Goal: Find specific page/section: Find specific page/section

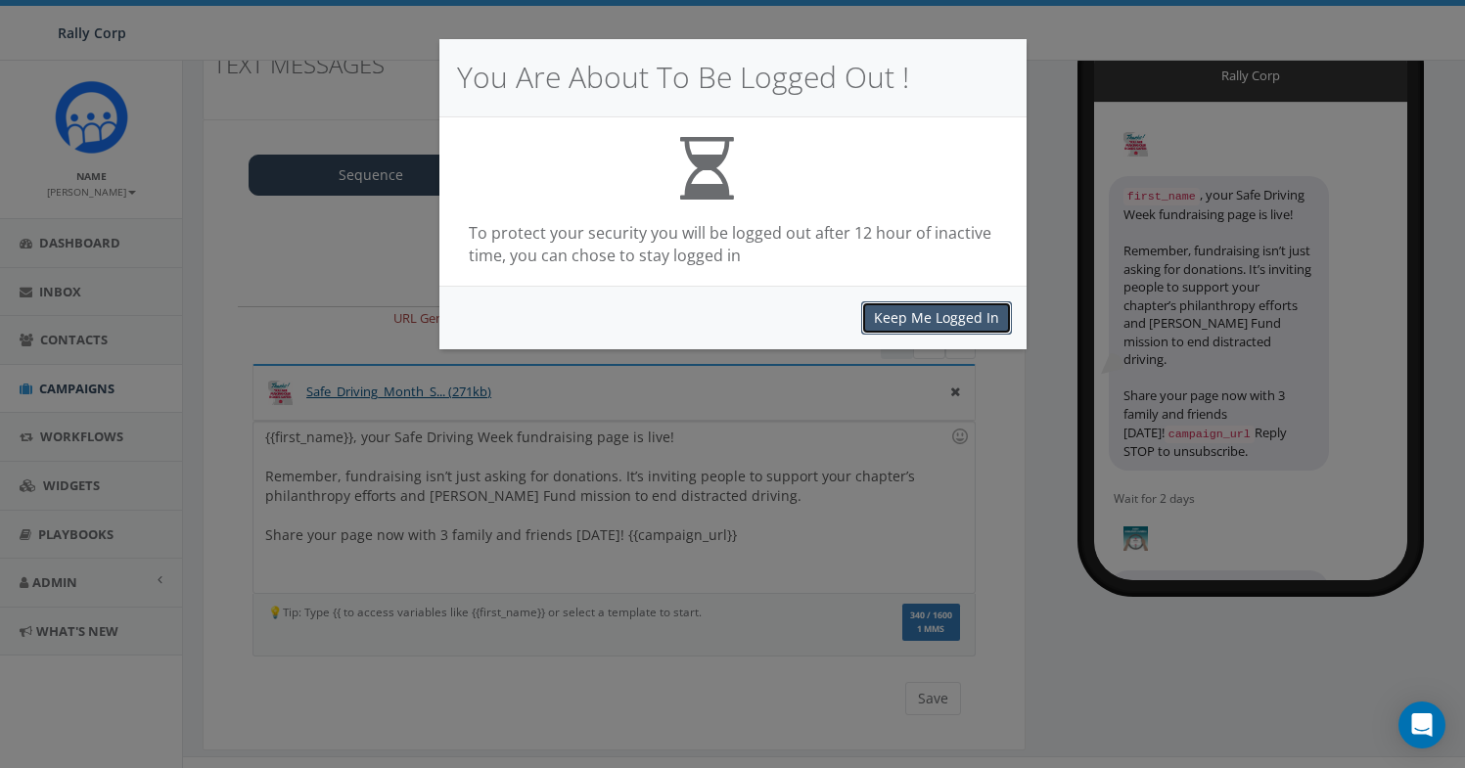
click at [971, 318] on button "Keep Me Logged In" at bounding box center [936, 317] width 151 height 33
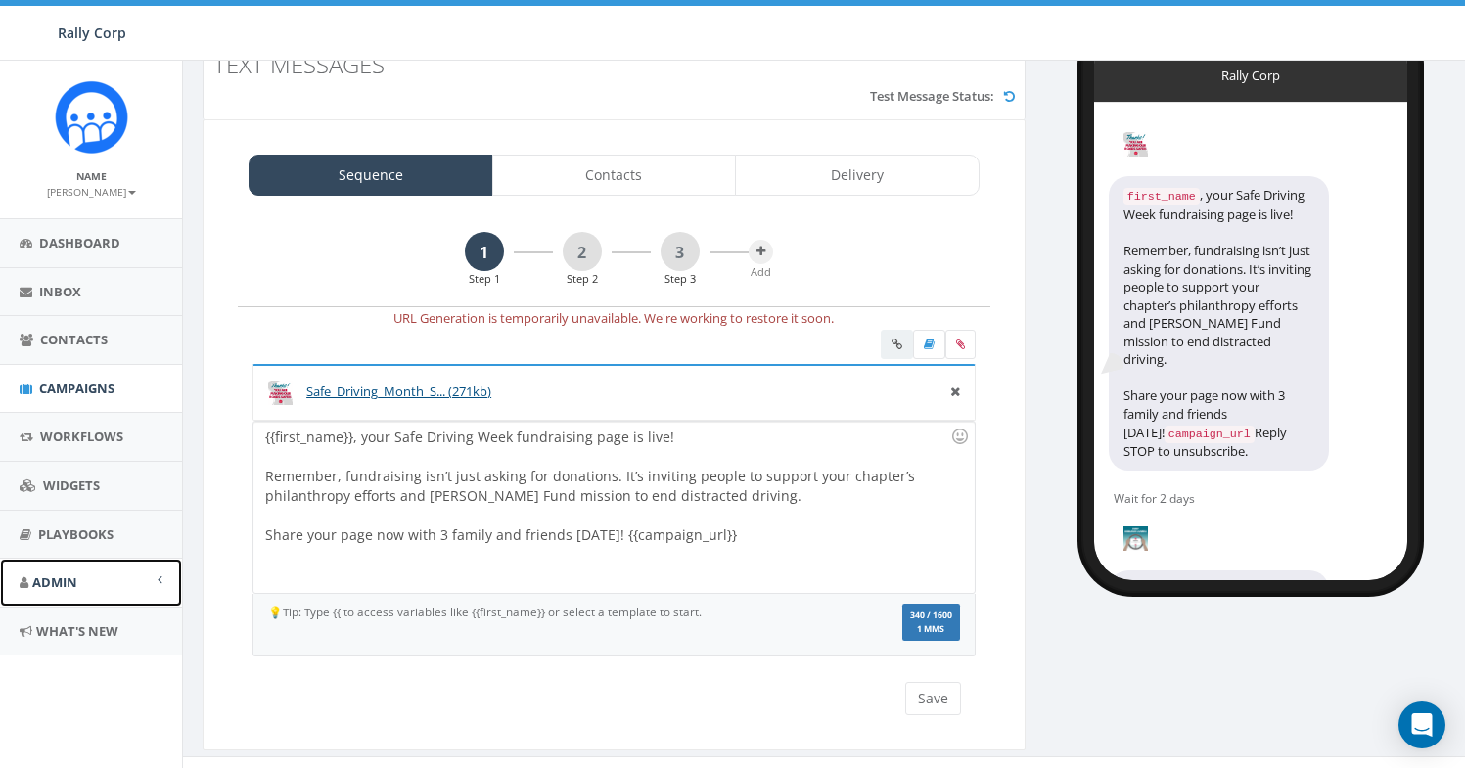
click at [71, 584] on span "Admin" at bounding box center [54, 582] width 45 height 18
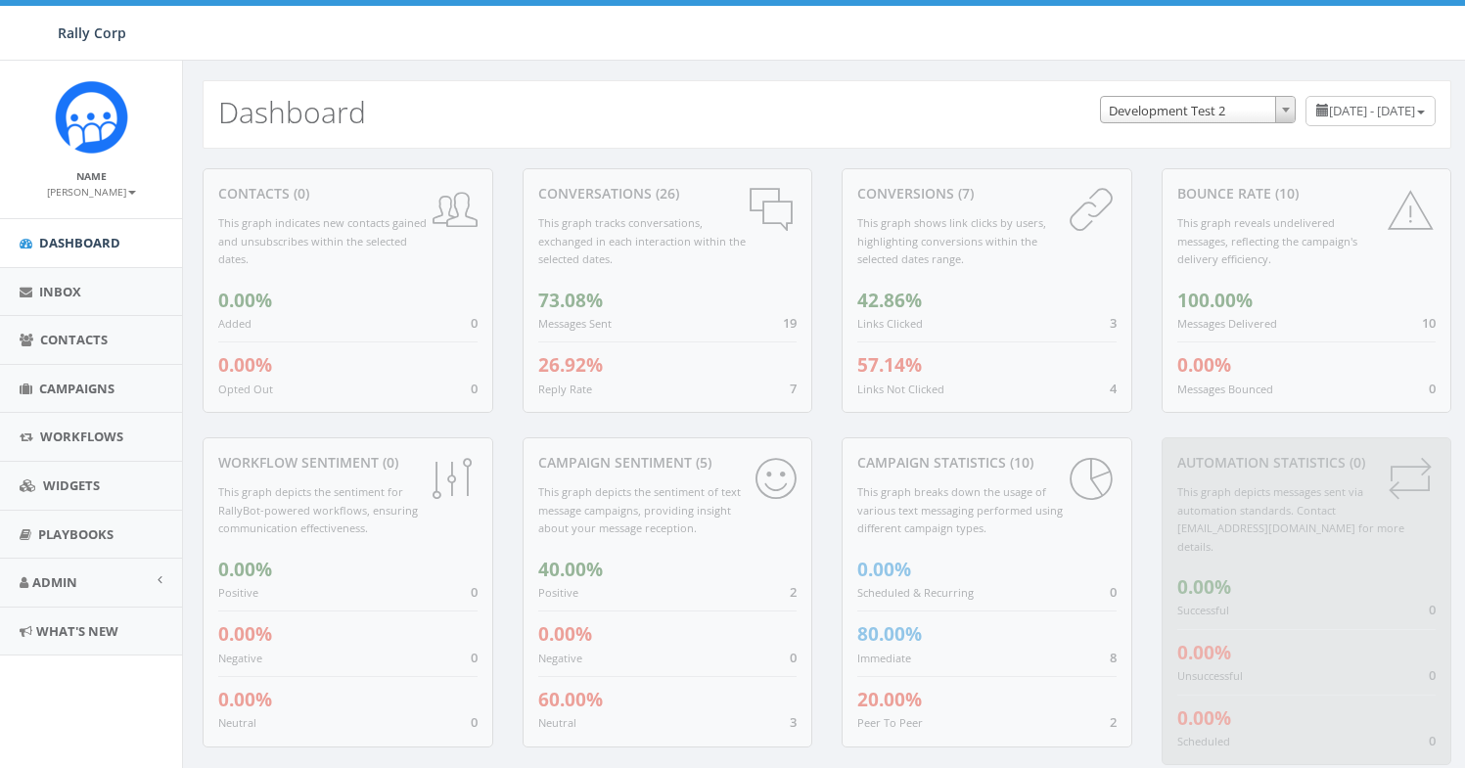
select select "395"
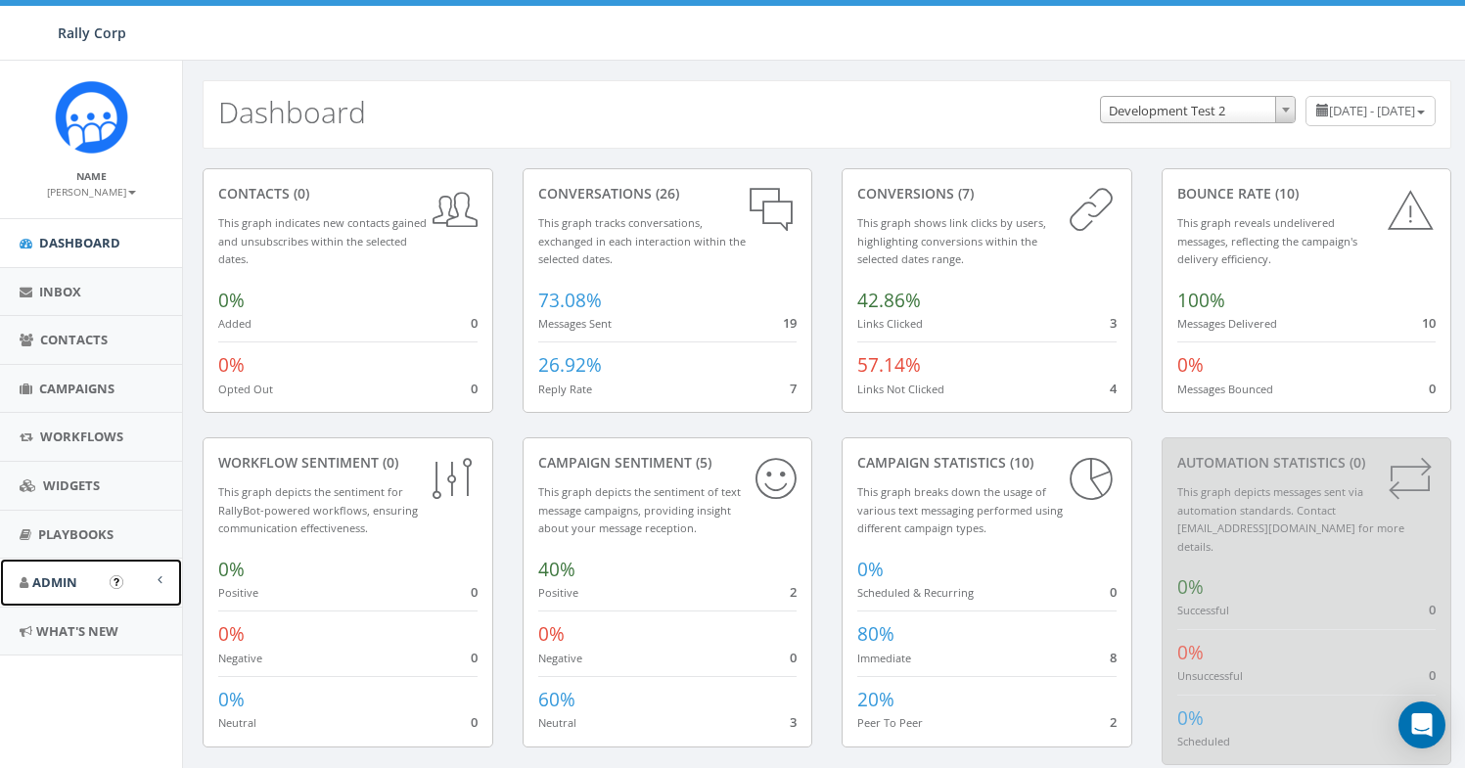
click at [66, 581] on span "Admin" at bounding box center [54, 582] width 45 height 18
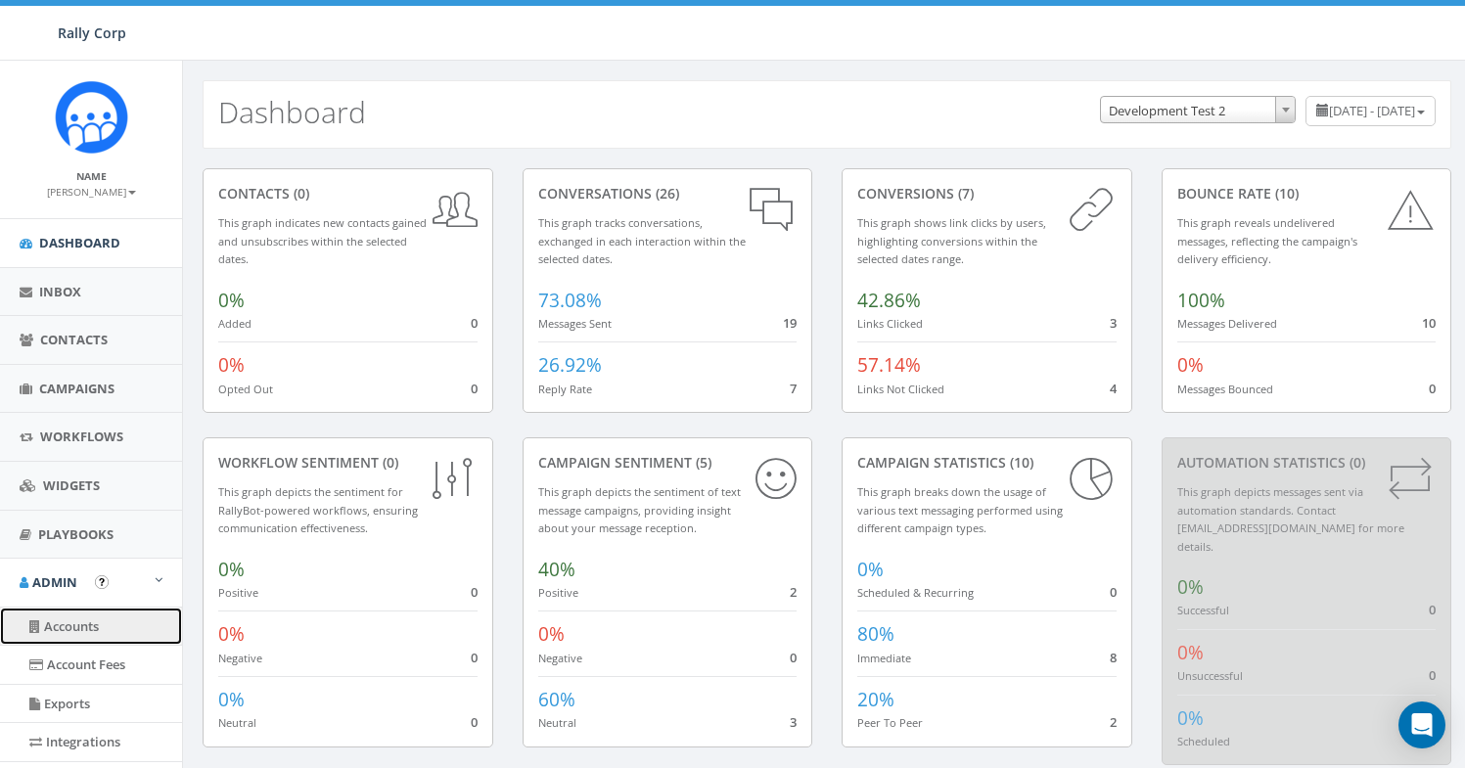
click at [76, 615] on link "Accounts" at bounding box center [91, 627] width 182 height 38
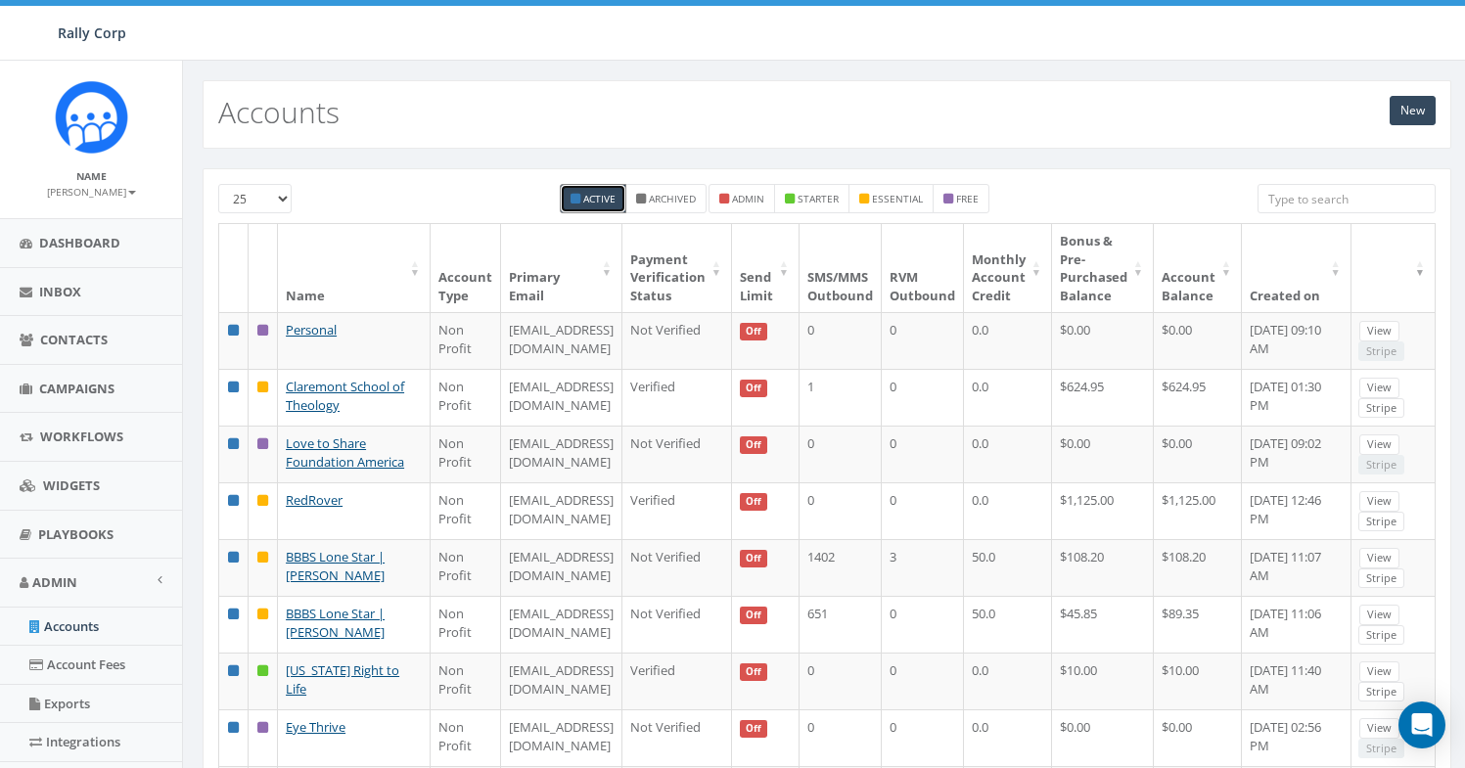
click at [1294, 189] on input "search" at bounding box center [1346, 198] width 178 height 29
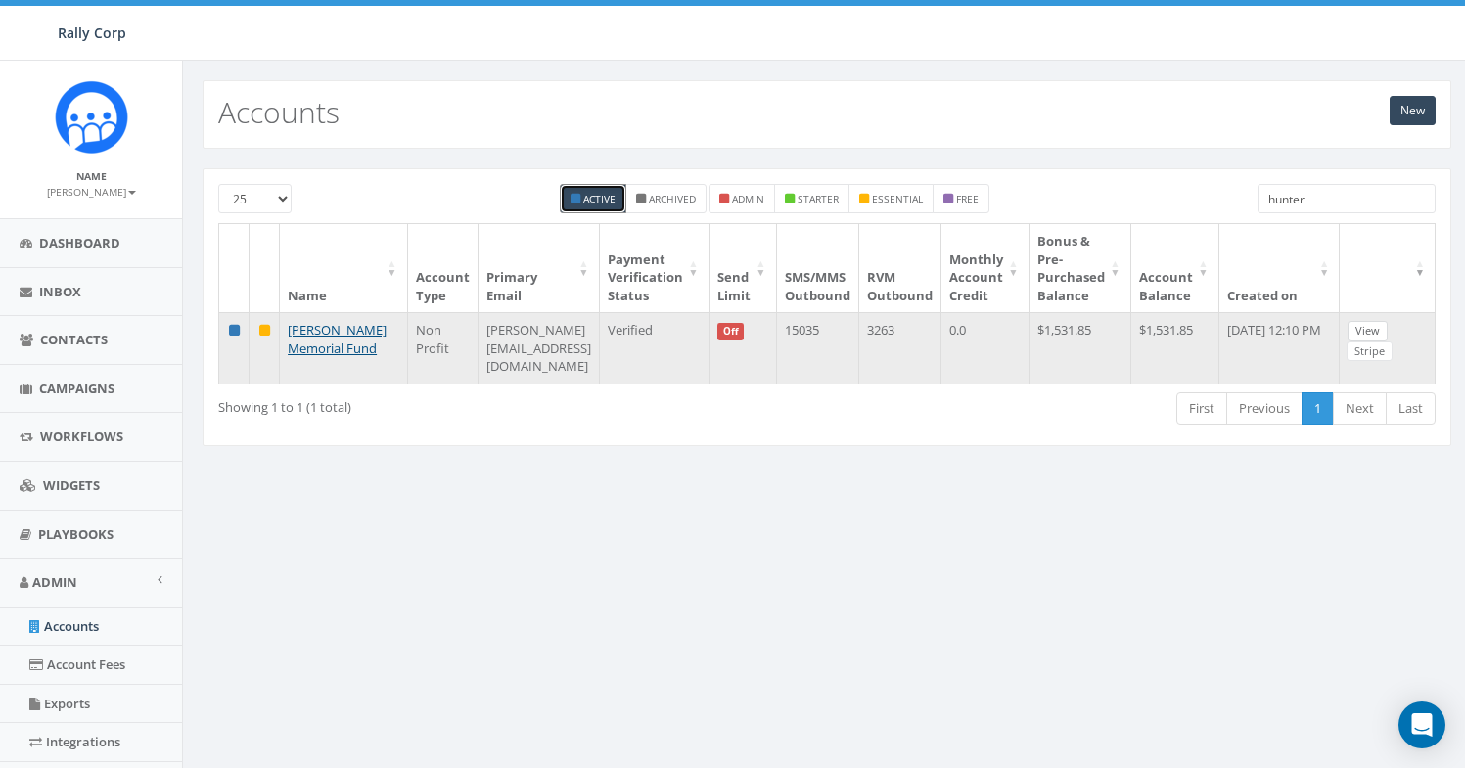
type input "hunter"
click at [1372, 327] on link "View" at bounding box center [1367, 331] width 40 height 21
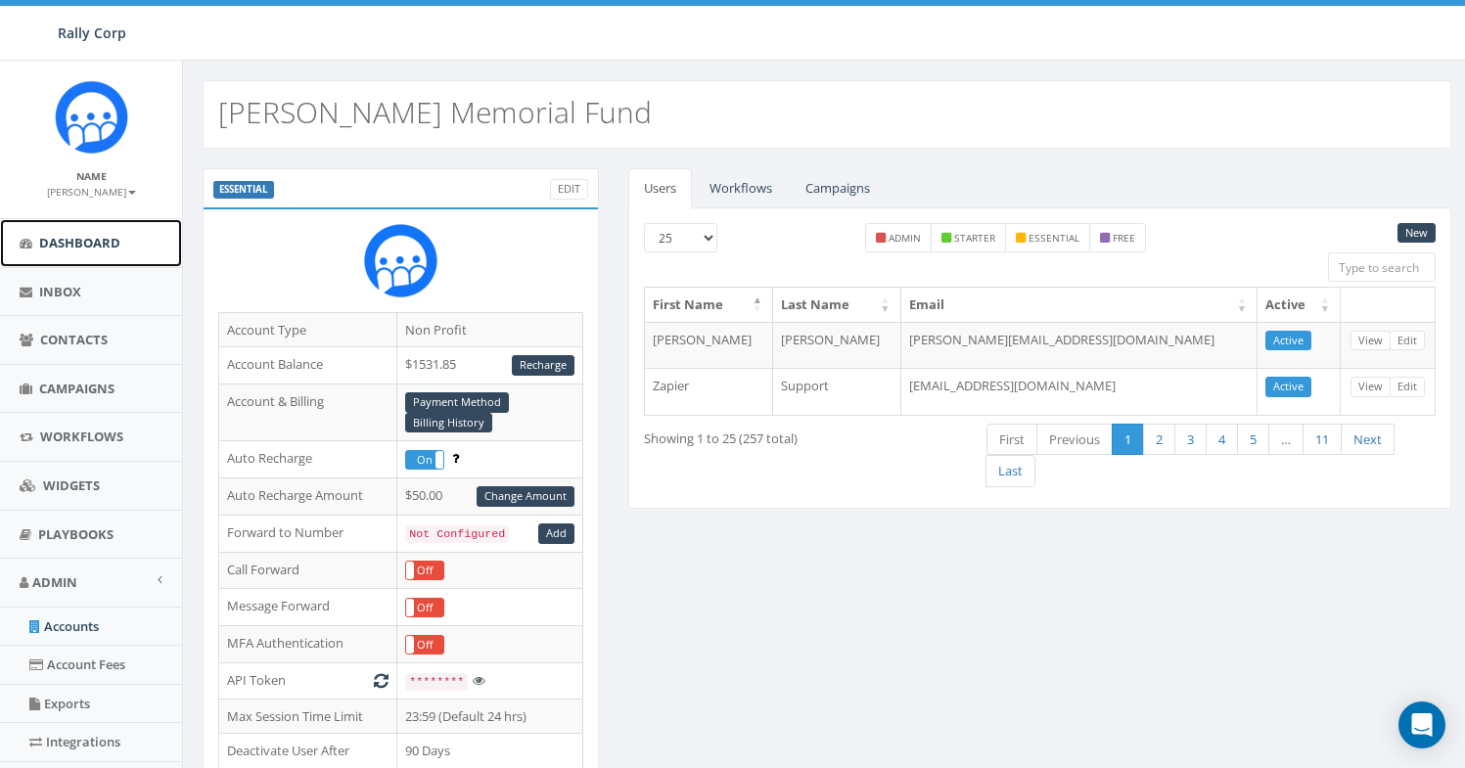
click at [100, 241] on span "Dashboard" at bounding box center [79, 243] width 81 height 18
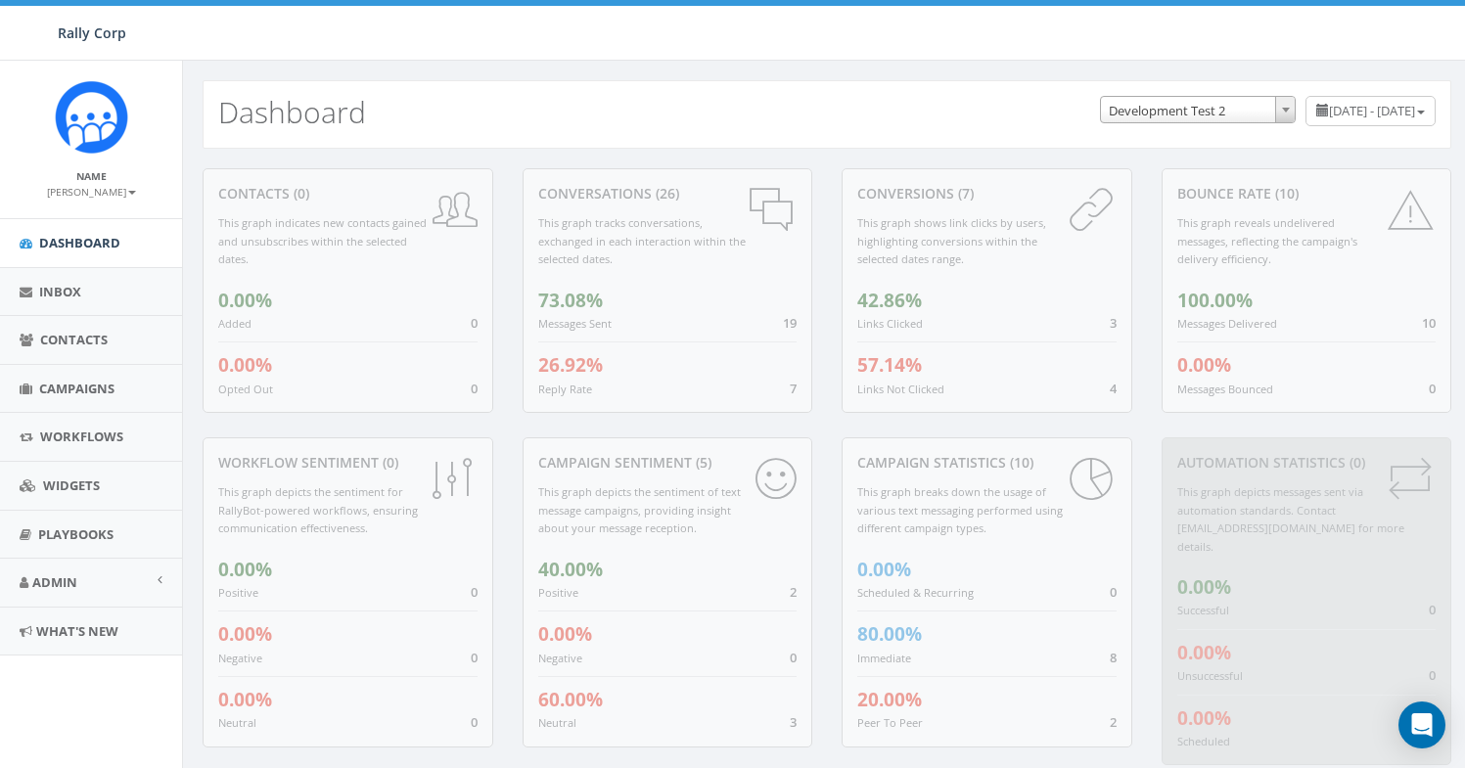
select select "395"
